Goal: Find specific page/section: Find specific page/section

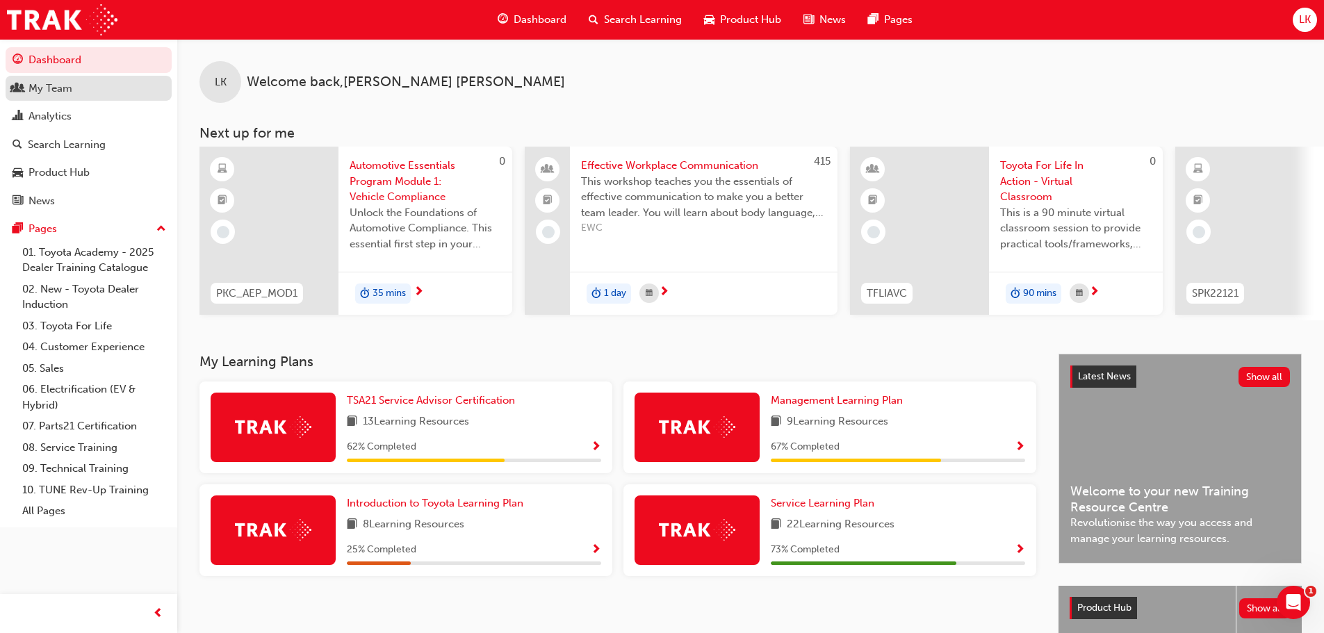
click at [45, 81] on div "My Team" at bounding box center [50, 89] width 44 height 16
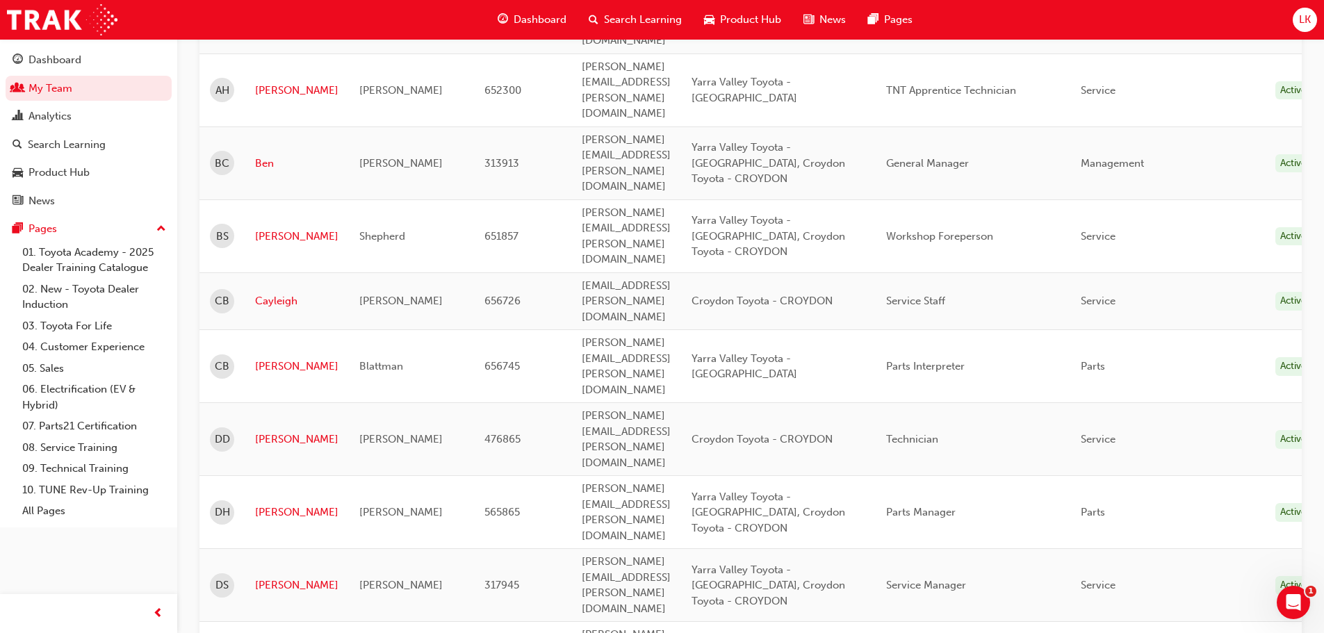
scroll to position [626, 0]
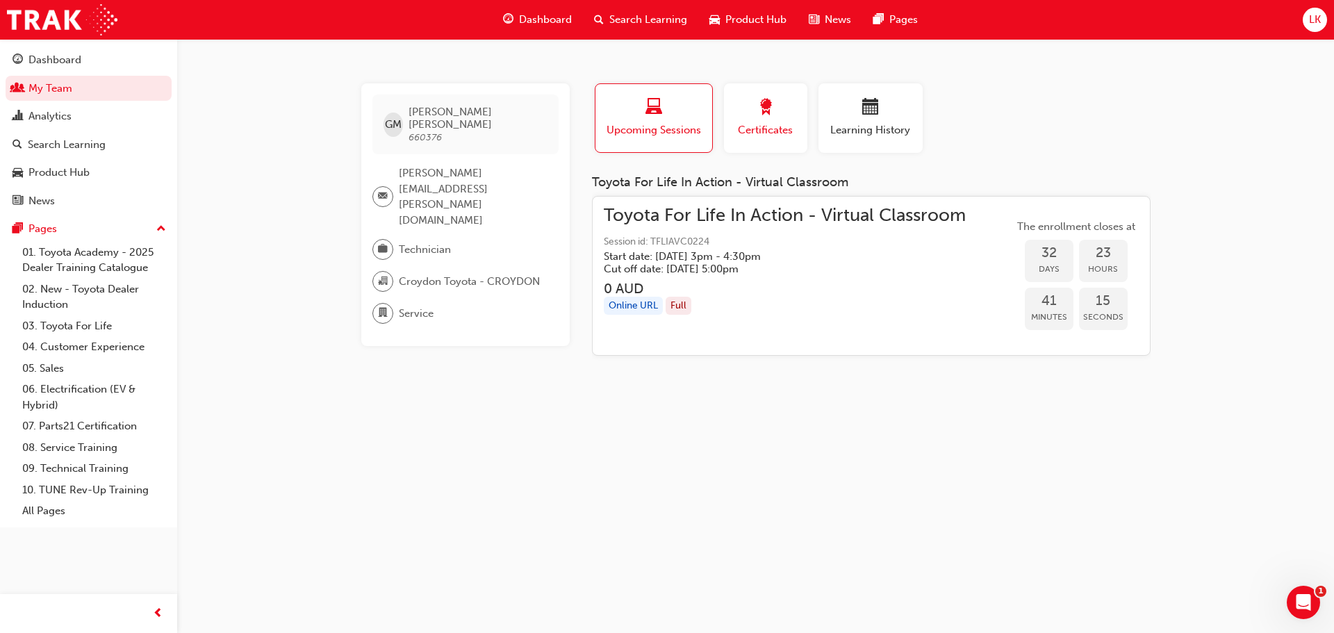
click at [755, 117] on div "button" at bounding box center [766, 110] width 63 height 22
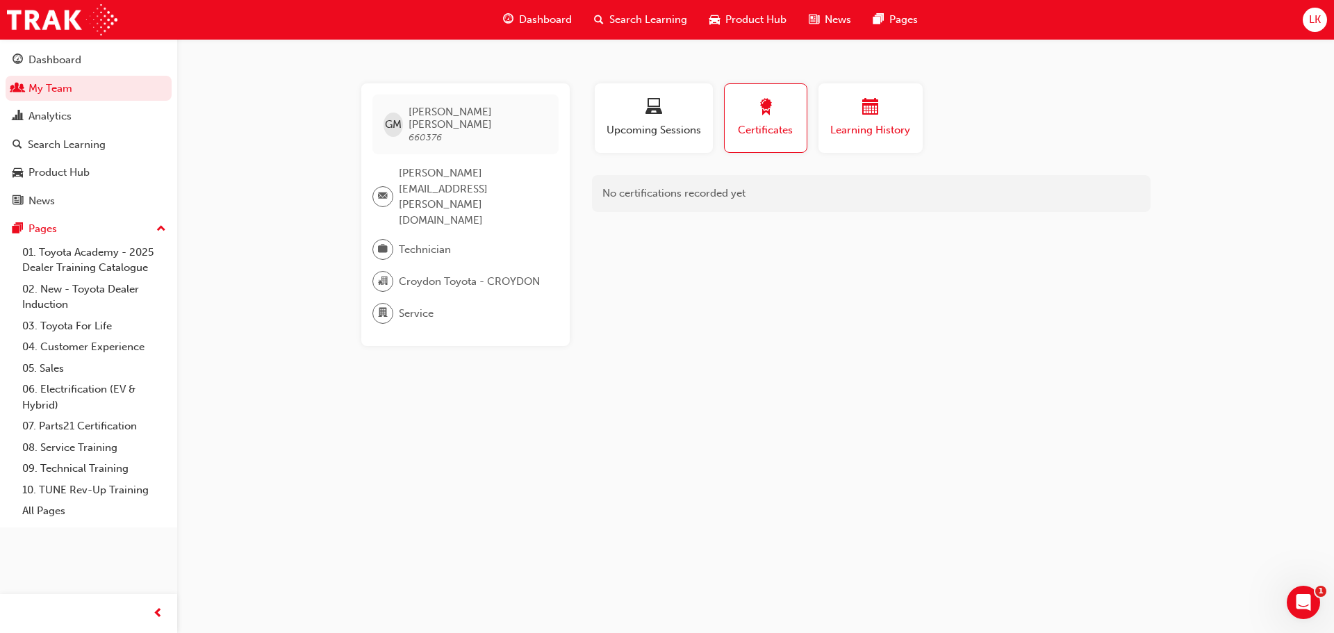
click at [836, 118] on div "button" at bounding box center [870, 110] width 83 height 22
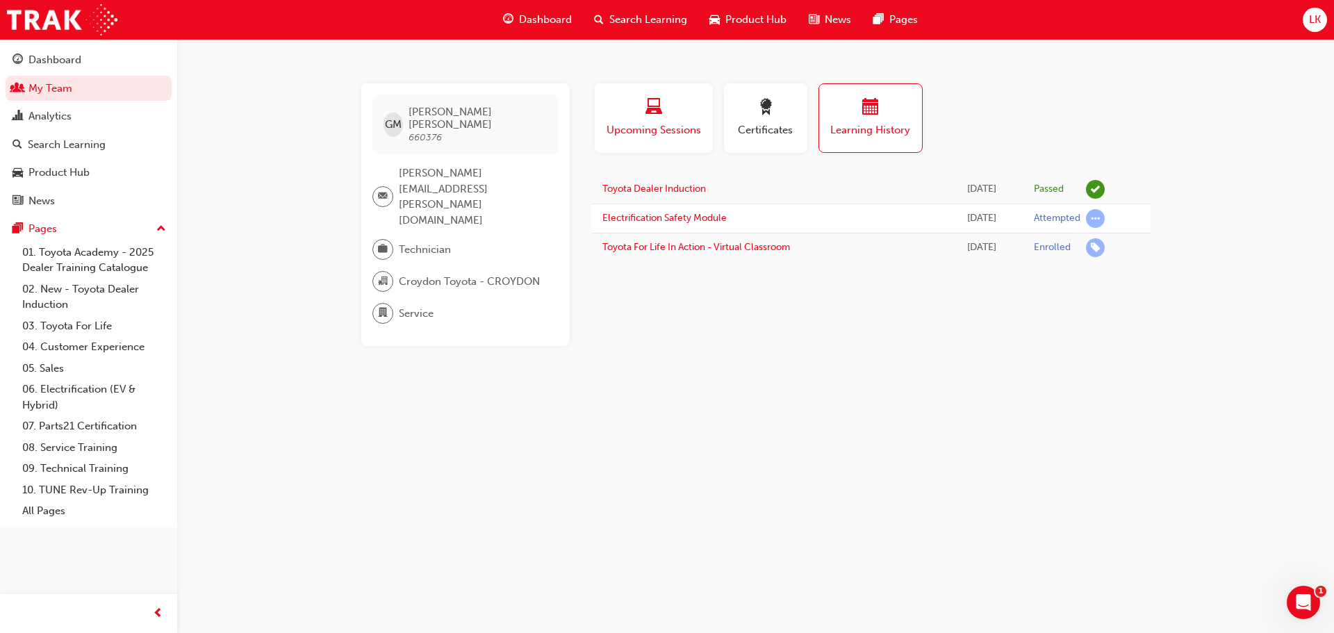
click at [647, 122] on div "Upcoming Sessions" at bounding box center [653, 119] width 97 height 40
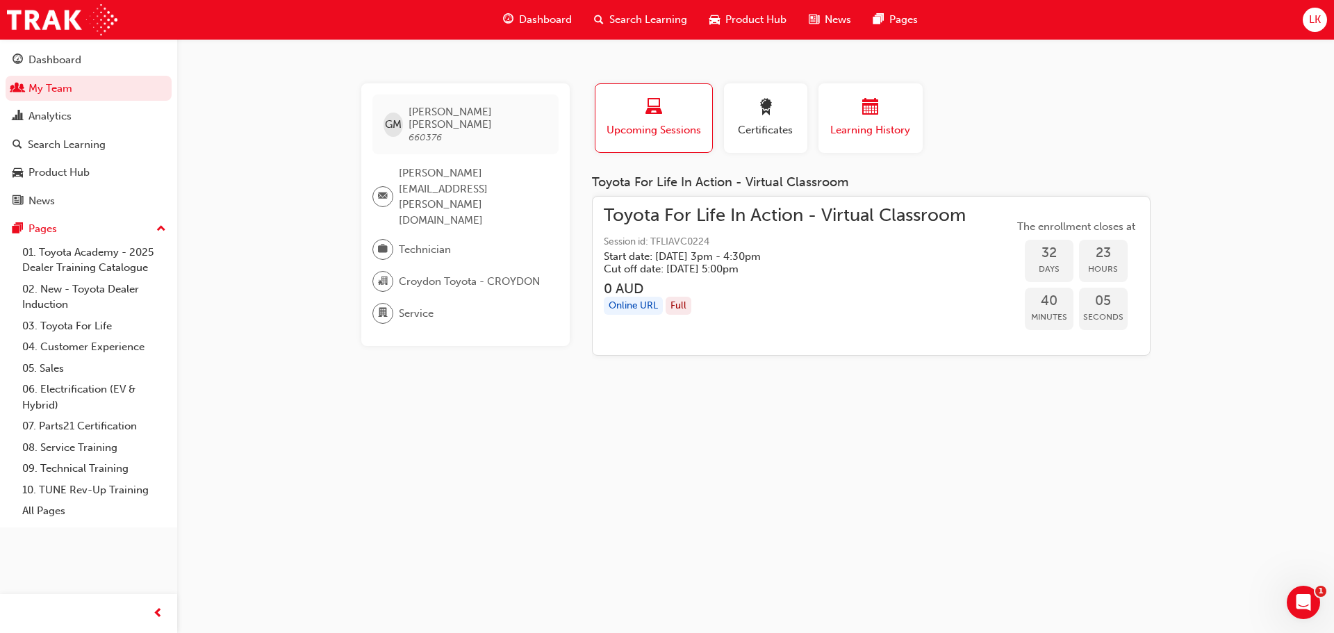
click at [871, 111] on span "calendar-icon" at bounding box center [871, 108] width 17 height 19
